Goal: Task Accomplishment & Management: Manage account settings

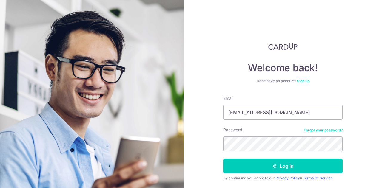
type input "[EMAIL_ADDRESS][DOMAIN_NAME]"
click at [223, 159] on button "Log in" at bounding box center [282, 166] width 119 height 15
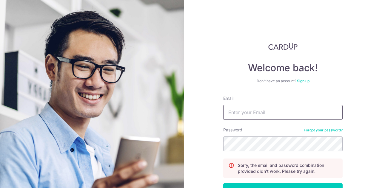
click at [281, 111] on input "Email" at bounding box center [282, 112] width 119 height 15
type input "[EMAIL_ADDRESS][DOMAIN_NAME]"
click at [334, 135] on div "Password Forgot your password?" at bounding box center [282, 139] width 119 height 24
click at [331, 131] on link "Forgot your password?" at bounding box center [323, 130] width 39 height 5
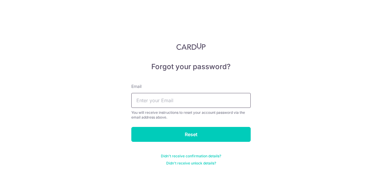
click at [173, 103] on input "text" at bounding box center [190, 100] width 119 height 15
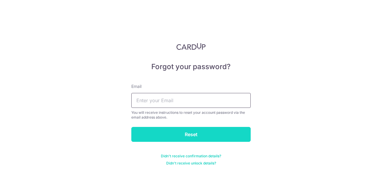
paste input "stead@cheerful.com"
type input "stead@cheerful.com"
click at [187, 137] on input "Reset" at bounding box center [190, 134] width 119 height 15
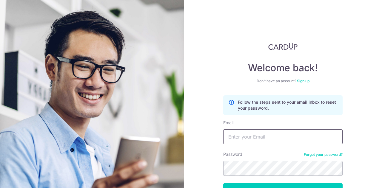
click at [248, 137] on input "Email" at bounding box center [282, 137] width 119 height 15
paste input "[EMAIL_ADDRESS][DOMAIN_NAME]"
type input "[EMAIL_ADDRESS][DOMAIN_NAME]"
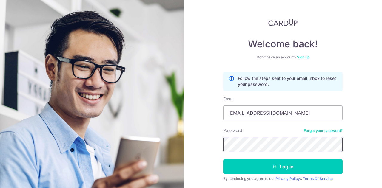
scroll to position [43, 0]
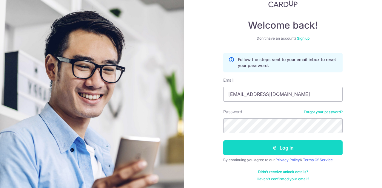
click at [284, 151] on button "Log in" at bounding box center [282, 148] width 119 height 15
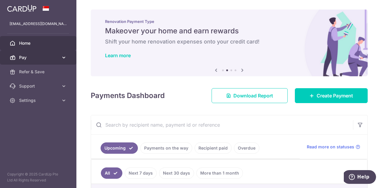
click at [23, 59] on span "Pay" at bounding box center [38, 58] width 39 height 6
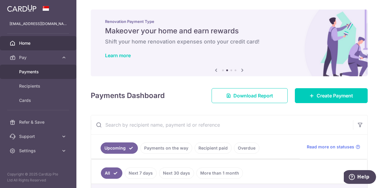
click at [38, 70] on span "Payments" at bounding box center [38, 72] width 39 height 6
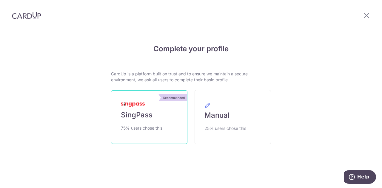
click at [159, 104] on link "Recommended SingPass 75% users chose this" at bounding box center [149, 118] width 76 height 54
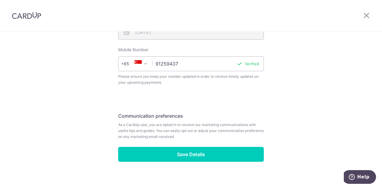
scroll to position [227, 0]
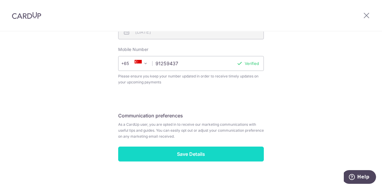
click at [185, 147] on input "Save Details" at bounding box center [191, 154] width 146 height 15
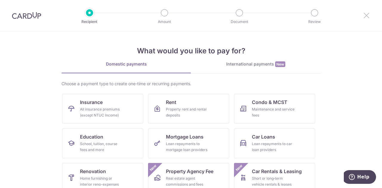
click at [367, 13] on icon at bounding box center [366, 15] width 7 height 7
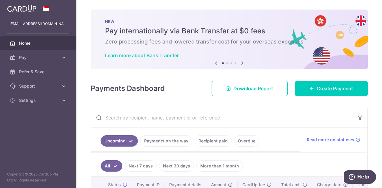
click at [32, 27] on div "stead@cheerful.com" at bounding box center [38, 24] width 76 height 14
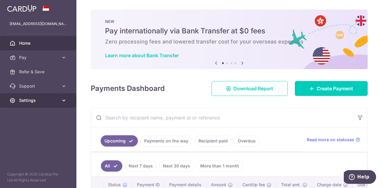
click at [36, 100] on span "Settings" at bounding box center [38, 101] width 39 height 6
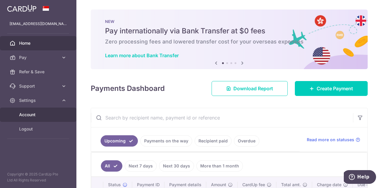
click at [38, 115] on span "Account" at bounding box center [38, 115] width 39 height 6
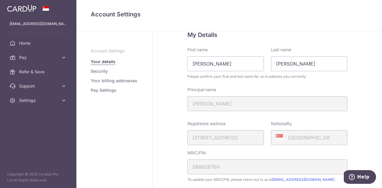
scroll to position [119, 0]
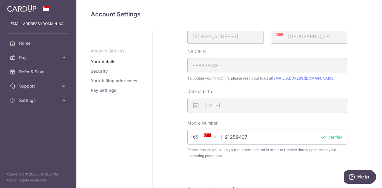
click at [243, 138] on input "91259437" at bounding box center [268, 137] width 160 height 15
type input "0"
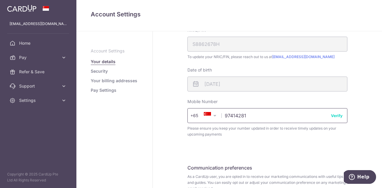
scroll to position [149, 0]
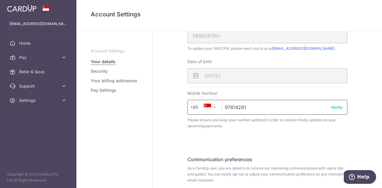
type input "97414281"
click at [337, 108] on button "Verify" at bounding box center [337, 108] width 12 height 6
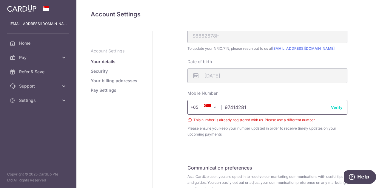
click at [237, 109] on input "97414281" at bounding box center [268, 107] width 160 height 15
click at [117, 81] on link "Your billing addresses" at bounding box center [114, 81] width 47 height 6
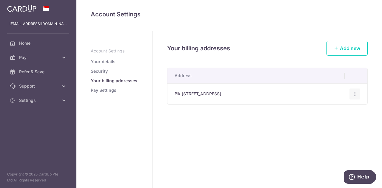
click at [359, 94] on div "Edit address Delete address Delete" at bounding box center [355, 94] width 11 height 11
click at [355, 94] on icon "button" at bounding box center [355, 94] width 6 height 6
click at [334, 122] on span "Delete address" at bounding box center [335, 125] width 41 height 7
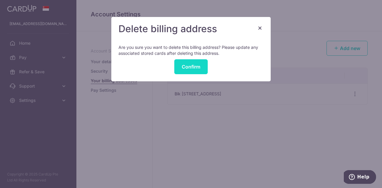
click at [182, 67] on button "Confirm" at bounding box center [190, 66] width 33 height 15
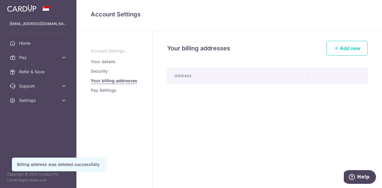
click at [110, 92] on link "Pay Settings" at bounding box center [104, 91] width 26 height 6
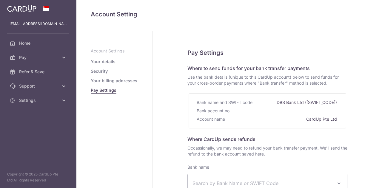
select select
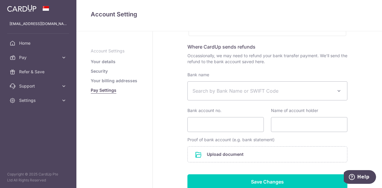
scroll to position [119, 0]
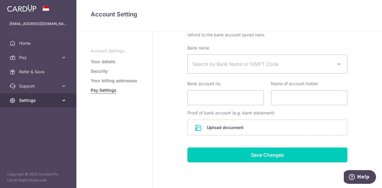
click at [67, 101] on link "Settings" at bounding box center [38, 101] width 76 height 14
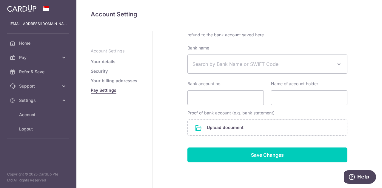
click at [137, 135] on aside "Account Settings Your details Security Your billing addresses Pay Settings" at bounding box center [114, 109] width 76 height 157
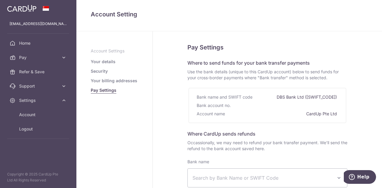
scroll to position [0, 0]
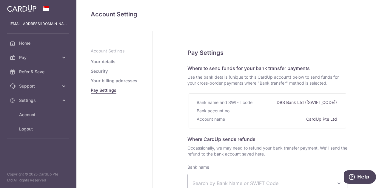
click at [95, 70] on link "Security" at bounding box center [99, 71] width 17 height 6
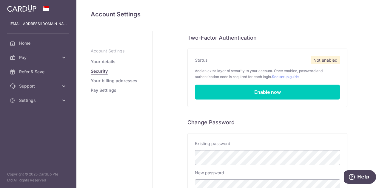
scroll to position [30, 0]
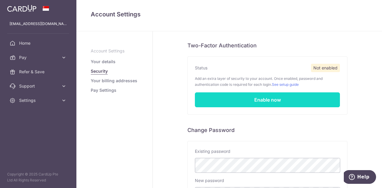
click at [223, 100] on link "Enable now" at bounding box center [267, 100] width 145 height 15
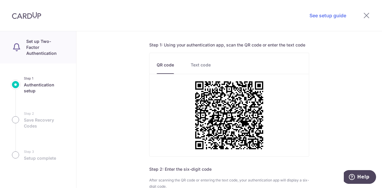
scroll to position [19, 0]
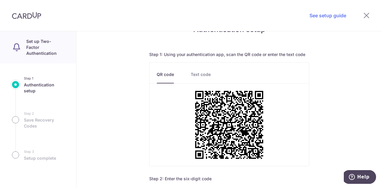
click at [360, 9] on div at bounding box center [366, 15] width 31 height 31
click at [367, 14] on icon at bounding box center [366, 15] width 7 height 7
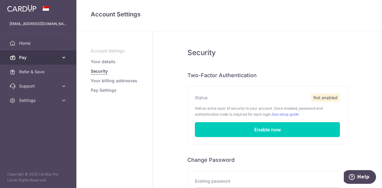
click at [23, 57] on span "Pay" at bounding box center [38, 58] width 39 height 6
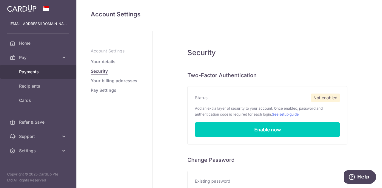
click at [31, 71] on span "Payments" at bounding box center [38, 72] width 39 height 6
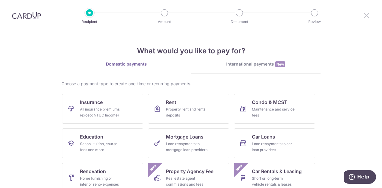
click at [365, 14] on icon at bounding box center [366, 15] width 7 height 7
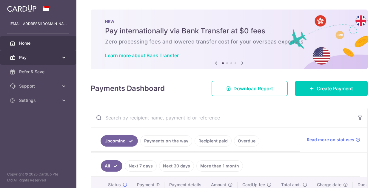
click at [40, 60] on span "Pay" at bounding box center [38, 58] width 39 height 6
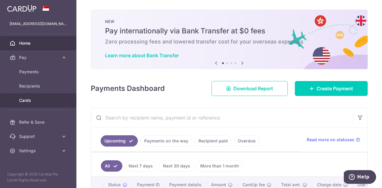
click at [37, 99] on span "Cards" at bounding box center [38, 101] width 39 height 6
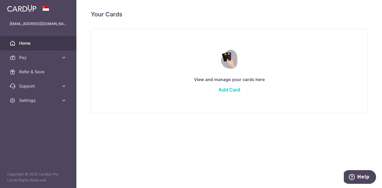
click at [39, 49] on link "Home" at bounding box center [38, 43] width 76 height 14
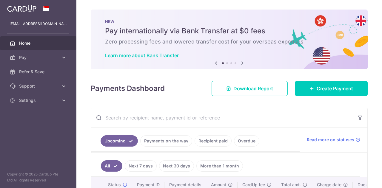
click at [43, 57] on span "Pay" at bounding box center [38, 58] width 39 height 6
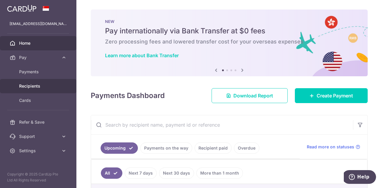
click at [47, 84] on span "Recipients" at bounding box center [38, 86] width 39 height 6
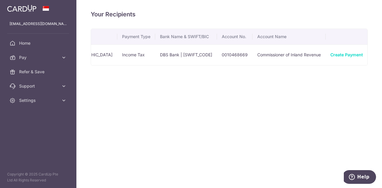
scroll to position [0, 87]
click at [372, 53] on icon "button" at bounding box center [375, 55] width 6 height 6
click at [291, 148] on div "Your Recipients Name Payment Type Bank Name & SWIFT/BIC Account No. Account Nam…" at bounding box center [229, 94] width 306 height 188
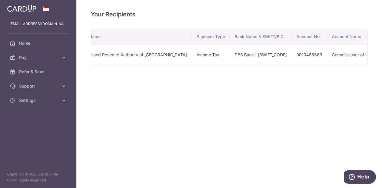
scroll to position [0, 0]
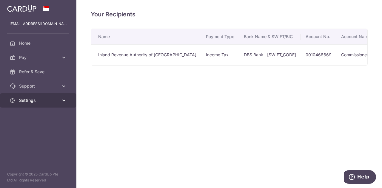
click at [63, 99] on icon at bounding box center [64, 101] width 6 height 6
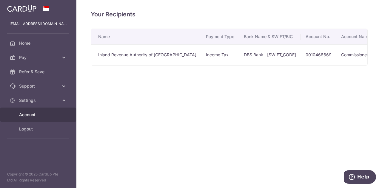
click at [39, 115] on span "Account" at bounding box center [38, 115] width 39 height 6
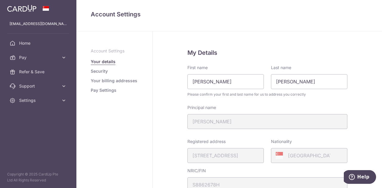
click at [99, 72] on link "Security" at bounding box center [99, 71] width 17 height 6
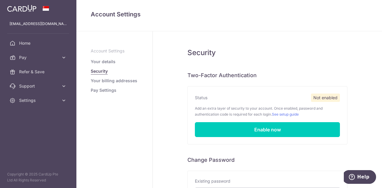
click at [115, 82] on link "Your billing addresses" at bounding box center [114, 81] width 47 height 6
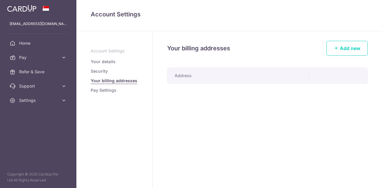
click at [114, 89] on link "Pay Settings" at bounding box center [104, 91] width 26 height 6
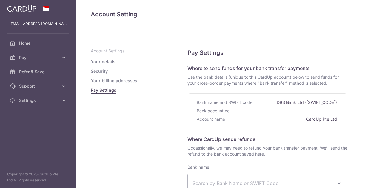
select select
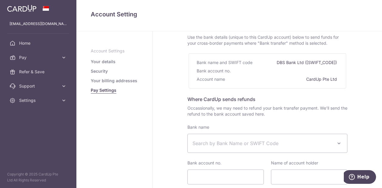
scroll to position [30, 0]
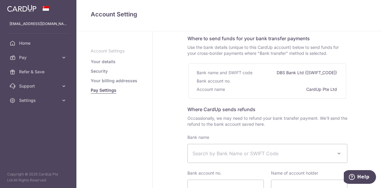
click at [319, 90] on div "CardUp Pte Ltd" at bounding box center [322, 89] width 32 height 8
drag, startPoint x: 246, startPoint y: 89, endPoint x: 218, endPoint y: 83, distance: 29.3
click at [246, 89] on div "Account name CardUp Pte Ltd" at bounding box center [268, 89] width 142 height 8
click at [218, 83] on div "Bank account no." at bounding box center [214, 81] width 35 height 8
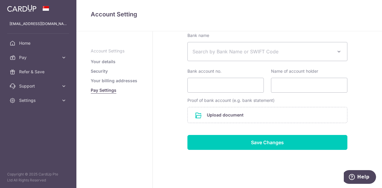
scroll to position [138, 0]
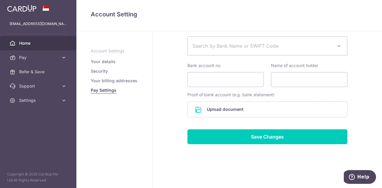
click at [23, 48] on link "Home" at bounding box center [38, 43] width 76 height 14
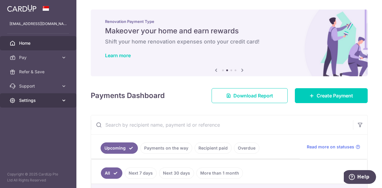
click at [62, 101] on icon at bounding box center [64, 101] width 6 height 6
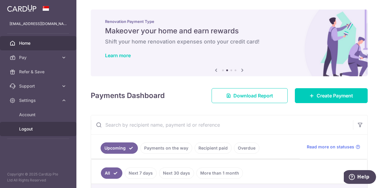
click at [29, 132] on span "Logout" at bounding box center [38, 129] width 39 height 6
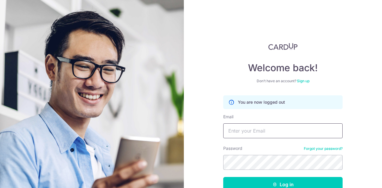
click at [265, 135] on input "Email" at bounding box center [282, 131] width 119 height 15
drag, startPoint x: 273, startPoint y: 131, endPoint x: 196, endPoint y: 126, distance: 77.5
click at [196, 126] on div "Welcome back! Don’t have an account? Sign up You are now logged out Email [EMAI…" at bounding box center [283, 94] width 198 height 188
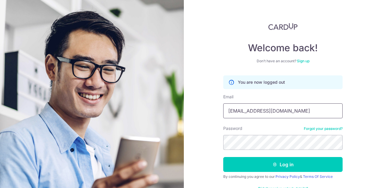
scroll to position [37, 0]
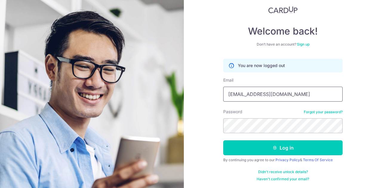
type input "[EMAIL_ADDRESS][DOMAIN_NAME]"
click at [318, 111] on link "Forgot your password?" at bounding box center [323, 112] width 39 height 5
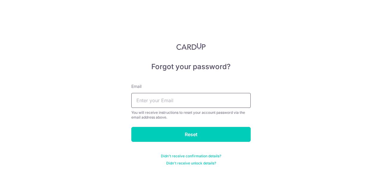
click at [192, 100] on input "text" at bounding box center [190, 100] width 119 height 15
paste input "[EMAIL_ADDRESS][DOMAIN_NAME]"
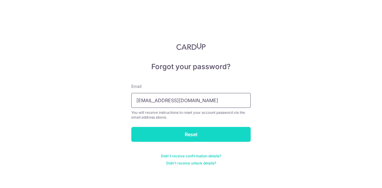
type input "[EMAIL_ADDRESS][DOMAIN_NAME]"
click at [200, 132] on input "Reset" at bounding box center [190, 134] width 119 height 15
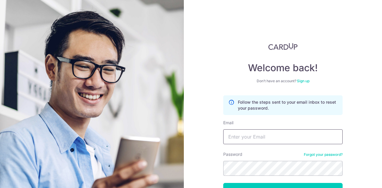
click at [275, 137] on input "Email" at bounding box center [282, 137] width 119 height 15
paste input "[EMAIL_ADDRESS][DOMAIN_NAME]"
type input "[EMAIL_ADDRESS][DOMAIN_NAME]"
click at [223, 183] on button "Log in" at bounding box center [282, 190] width 119 height 15
